Goal: Information Seeking & Learning: Compare options

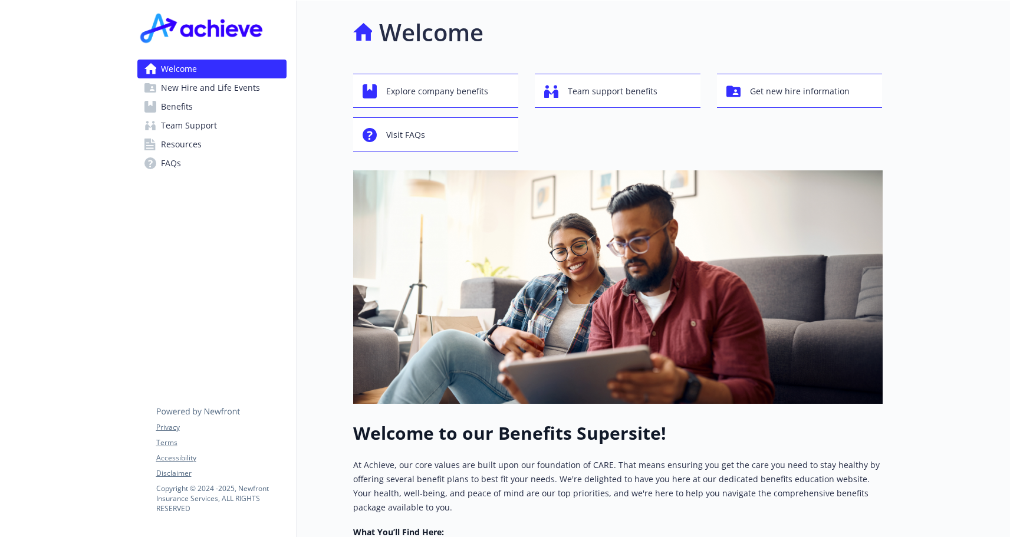
click at [186, 113] on span "Benefits" at bounding box center [177, 106] width 32 height 19
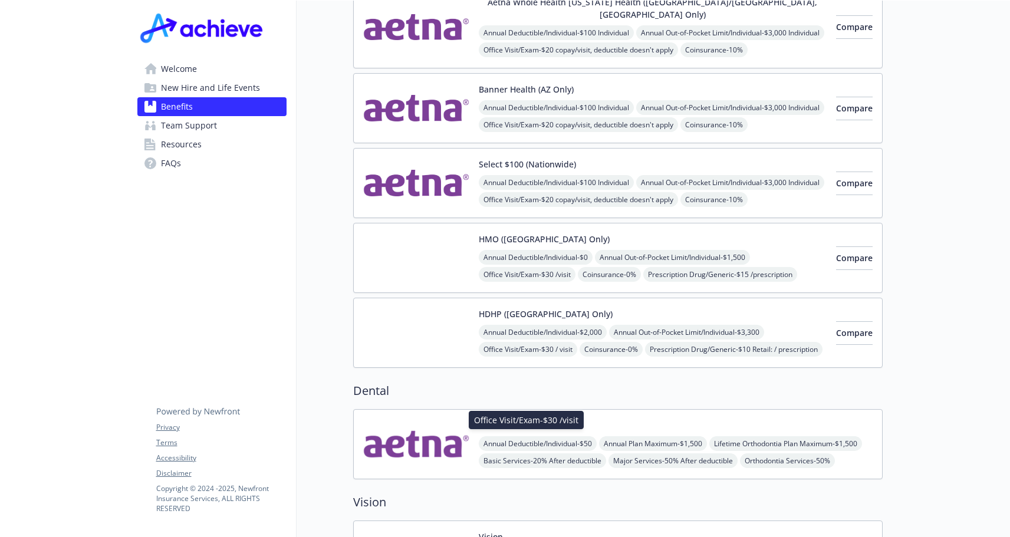
scroll to position [118, 0]
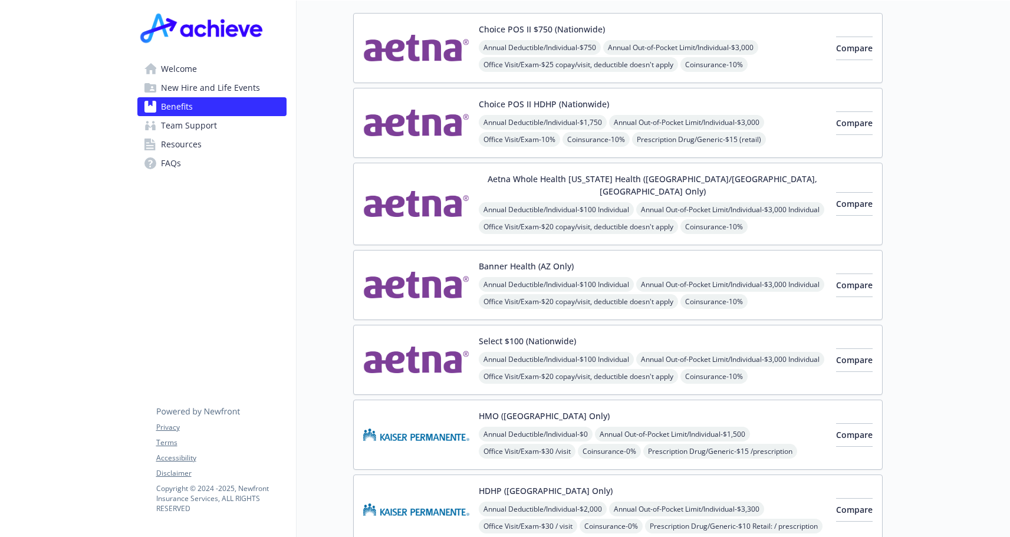
click at [454, 271] on img at bounding box center [416, 285] width 106 height 50
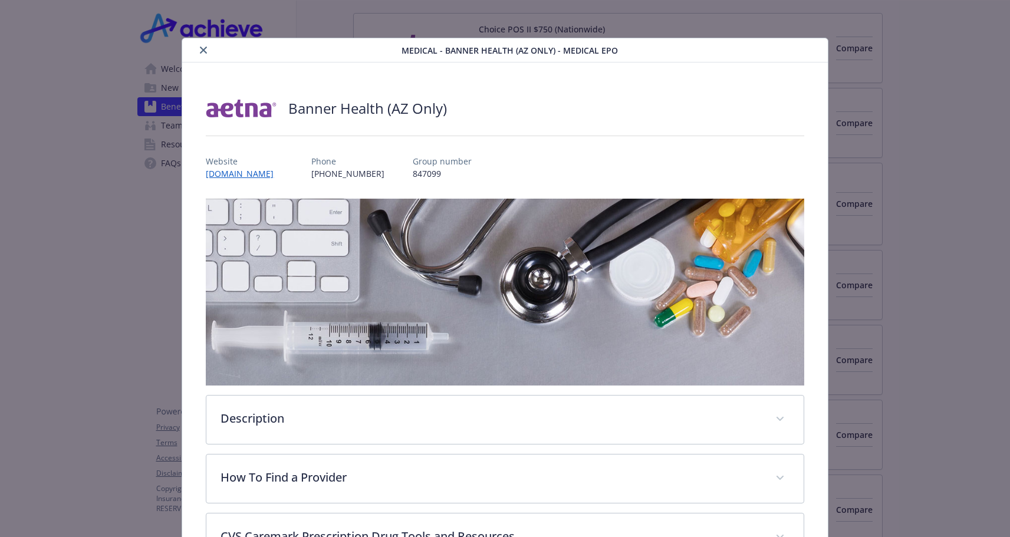
click at [245, 136] on div "details for plan Medical - Banner Health (AZ Only) - Medical EPO" at bounding box center [505, 135] width 598 height 19
click at [242, 142] on div "details for plan Medical - Banner Health (AZ Only) - Medical EPO" at bounding box center [505, 135] width 598 height 19
click at [242, 140] on div "details for plan Medical - Banner Health (AZ Only) - Medical EPO" at bounding box center [505, 135] width 598 height 19
click at [245, 139] on div "details for plan Medical - Banner Health (AZ Only) - Medical EPO" at bounding box center [505, 135] width 598 height 19
click at [238, 137] on div "details for plan Medical - Banner Health (AZ Only) - Medical EPO" at bounding box center [505, 135] width 598 height 19
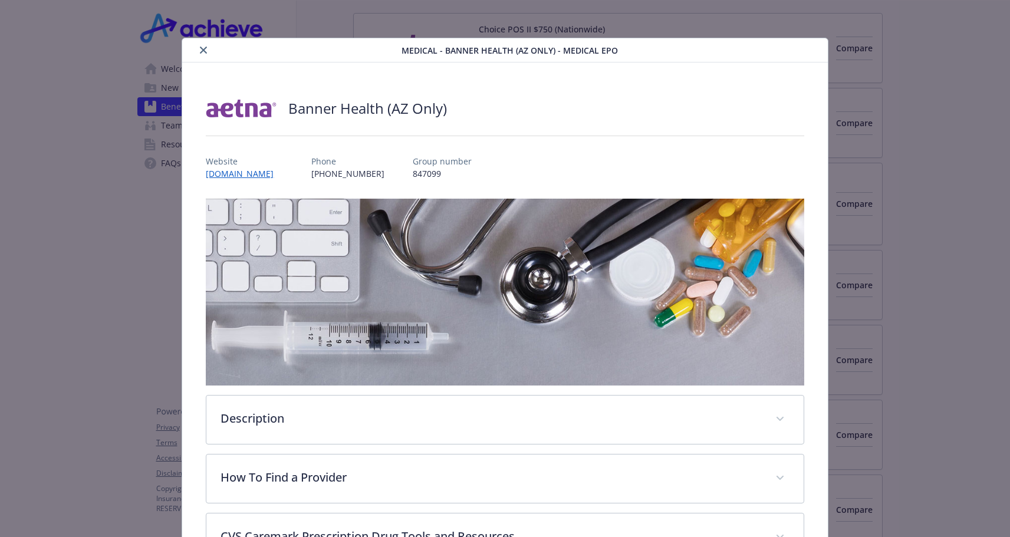
drag, startPoint x: 259, startPoint y: 141, endPoint x: 217, endPoint y: 141, distance: 42.4
click at [217, 141] on div "details for plan Medical - Banner Health (AZ Only) - Medical EPO" at bounding box center [505, 135] width 598 height 19
drag, startPoint x: 257, startPoint y: 142, endPoint x: 204, endPoint y: 138, distance: 53.2
click at [206, 138] on div "details for plan Medical - Banner Health (AZ Only) - Medical EPO" at bounding box center [505, 135] width 598 height 19
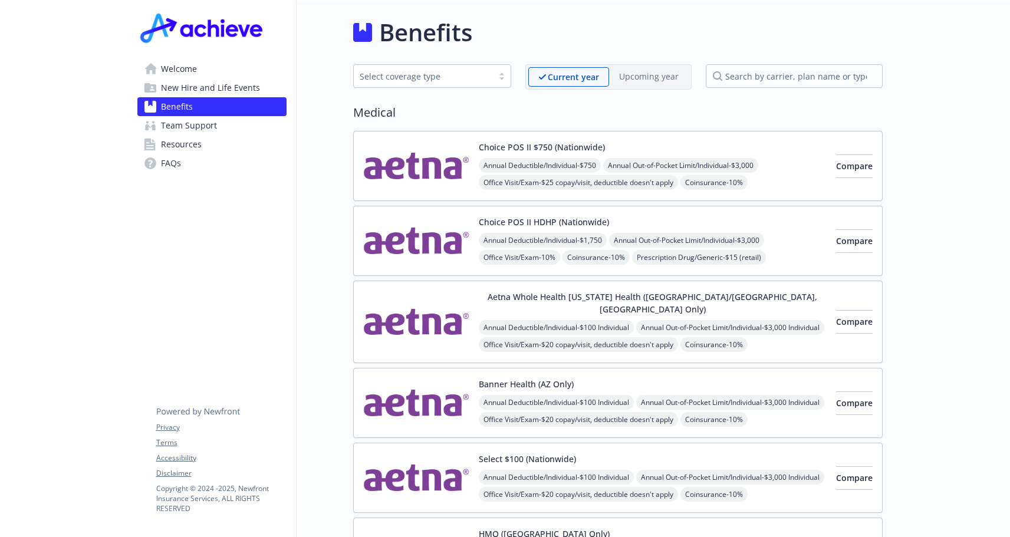
click at [215, 73] on link "Welcome" at bounding box center [211, 69] width 149 height 19
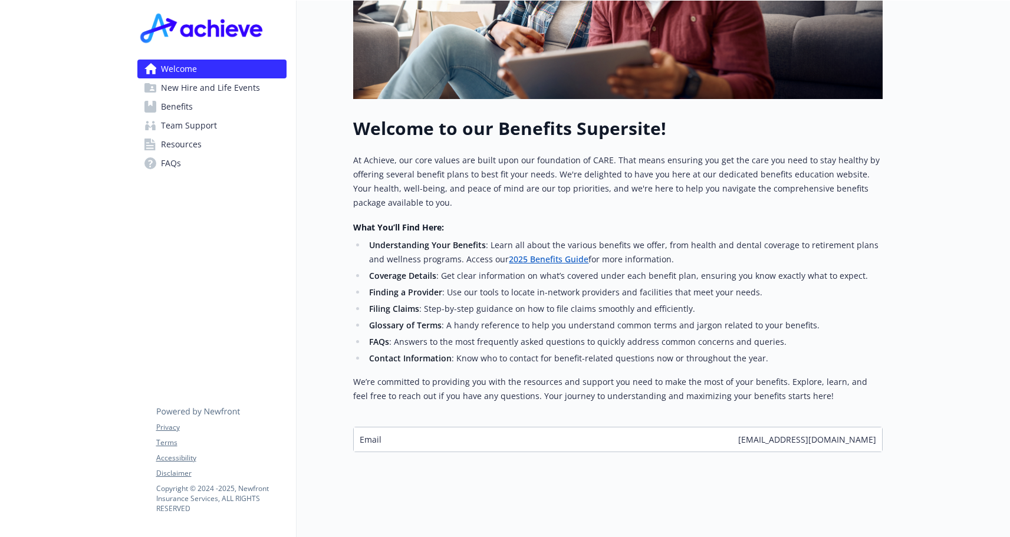
scroll to position [137, 0]
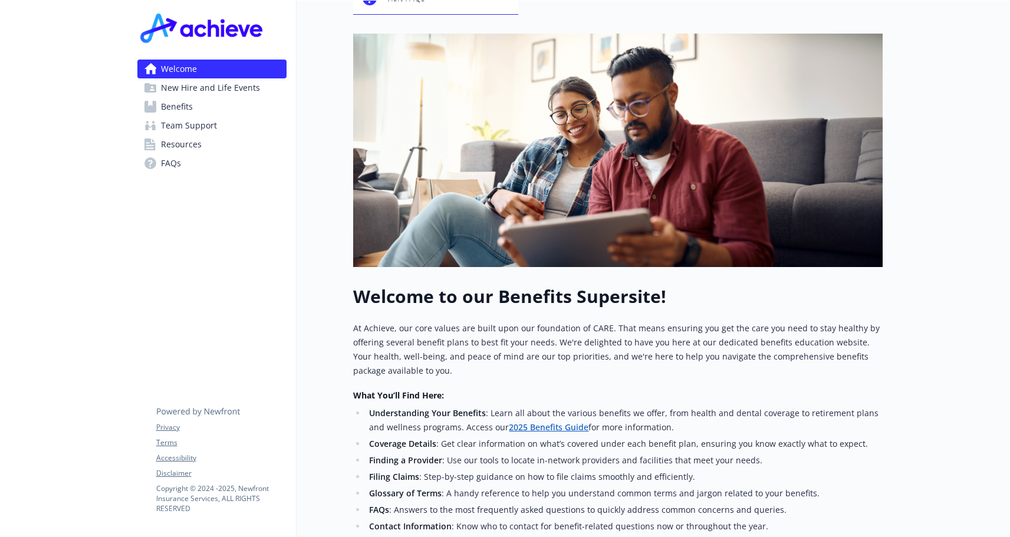
click at [190, 105] on span "Benefits" at bounding box center [177, 106] width 32 height 19
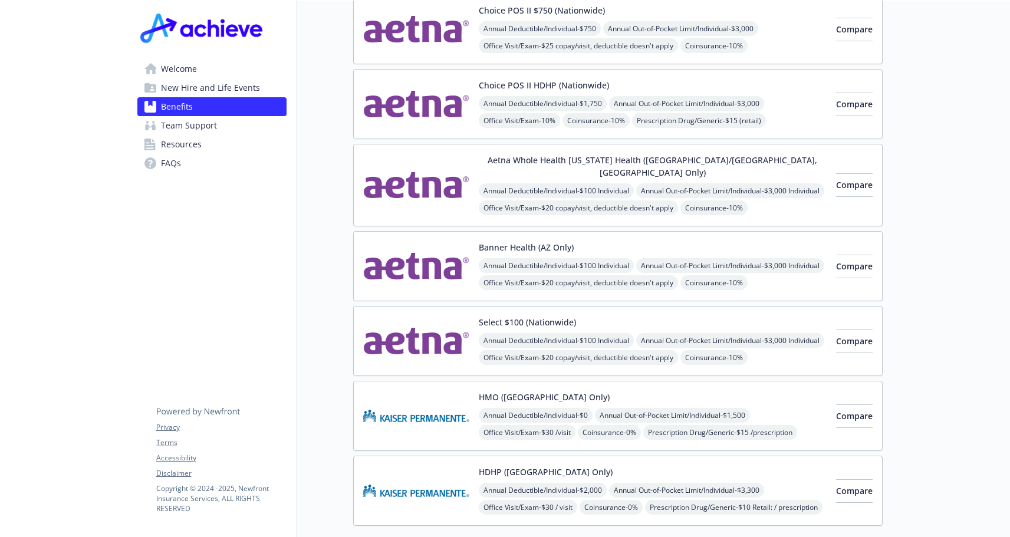
scroll to position [19, 0]
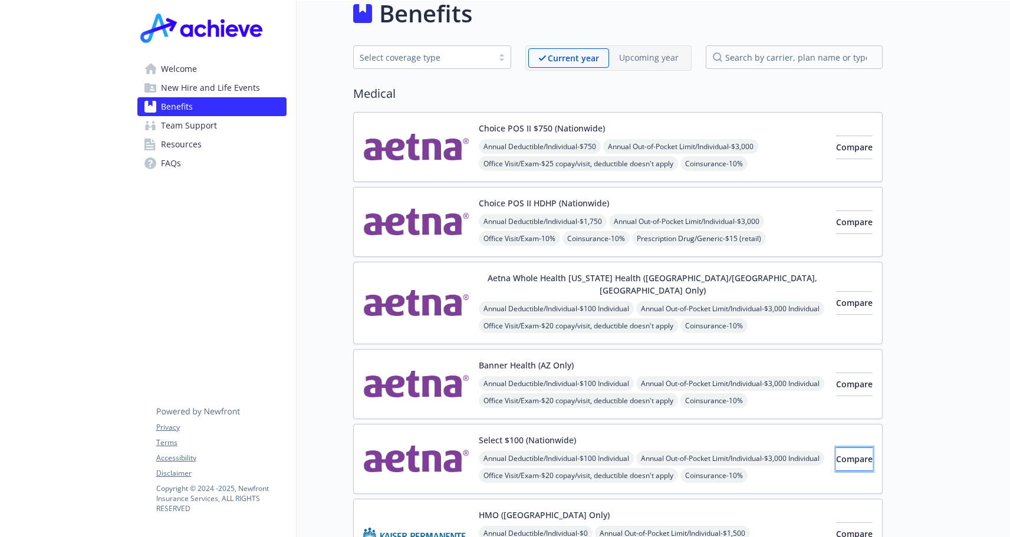
click at [836, 453] on span "Compare" at bounding box center [854, 458] width 37 height 11
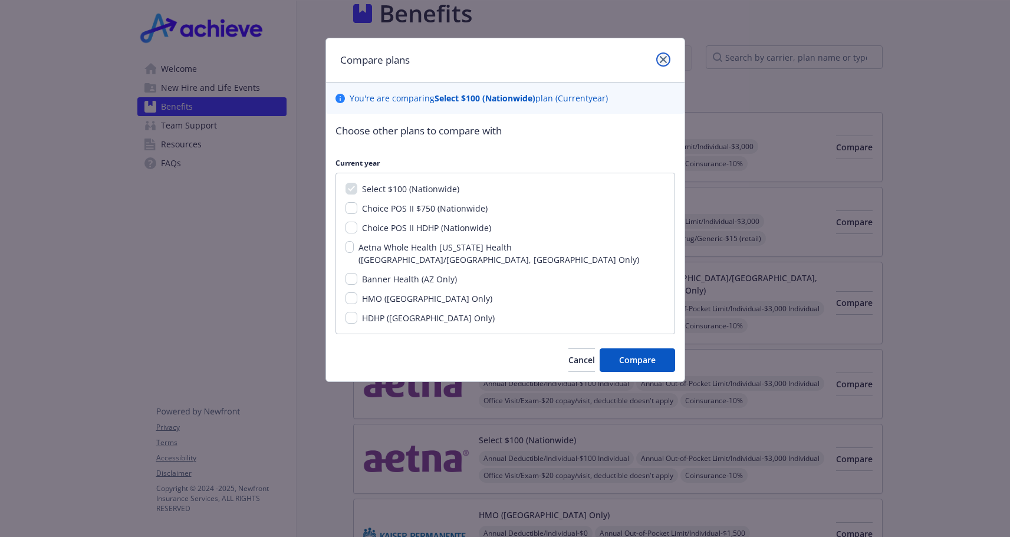
click at [660, 56] on icon "close" at bounding box center [663, 59] width 7 height 7
